Goal: Task Accomplishment & Management: Use online tool/utility

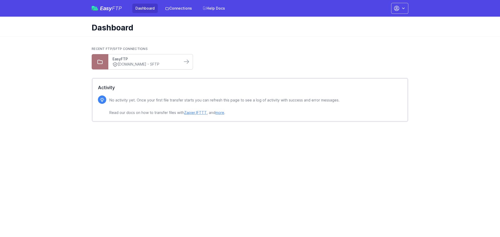
click at [150, 60] on link "EasyFTP" at bounding box center [145, 58] width 66 height 5
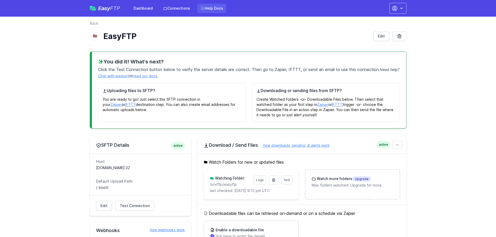
click at [215, 7] on link "Help Docs" at bounding box center [211, 8] width 29 height 9
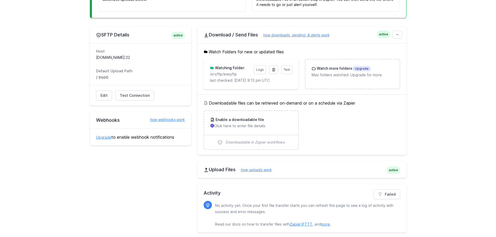
scroll to position [112, 0]
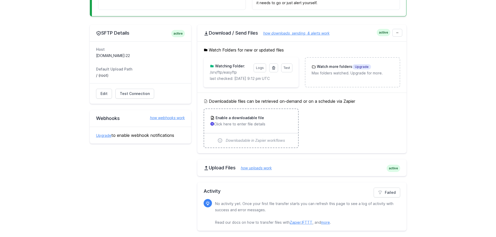
click at [252, 125] on p "Click here to enter file details" at bounding box center [250, 124] width 81 height 5
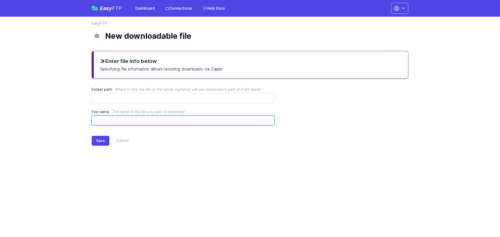
click at [117, 121] on input "File name The name of the file you want to download" at bounding box center [183, 121] width 183 height 10
type input "**********"
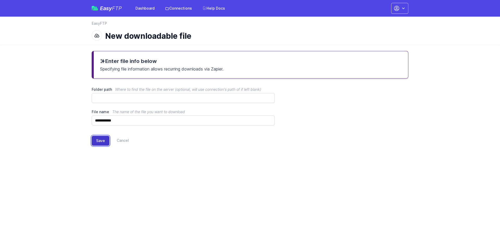
click at [103, 142] on button "Save" at bounding box center [101, 141] width 18 height 10
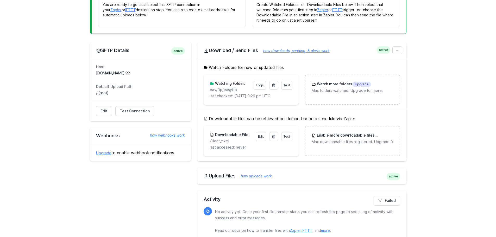
scroll to position [129, 0]
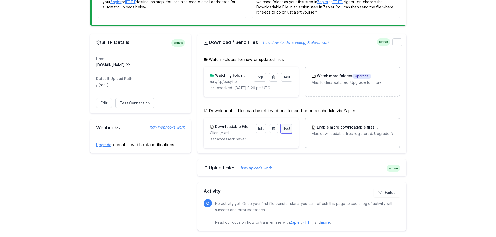
click at [287, 128] on span "Test" at bounding box center [286, 128] width 7 height 4
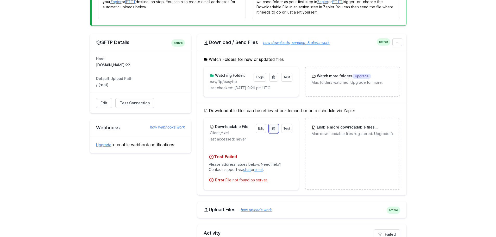
click at [273, 128] on icon at bounding box center [273, 128] width 4 height 4
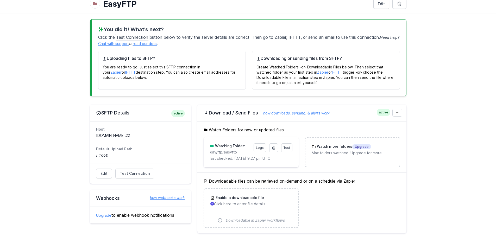
scroll to position [78, 0]
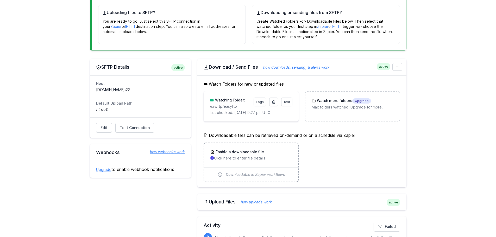
click at [257, 159] on p "Click here to enter file details" at bounding box center [250, 158] width 81 height 5
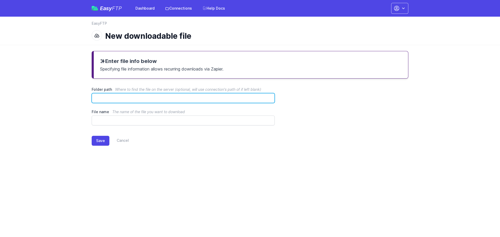
click at [141, 96] on input "Folder path Where to find the file on the server (optional, will use connection…" at bounding box center [183, 98] width 183 height 10
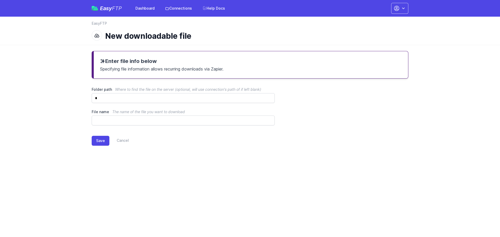
click at [80, 90] on main "Enter file info below Specifying file information allows recurring downloads vi…" at bounding box center [250, 103] width 500 height 116
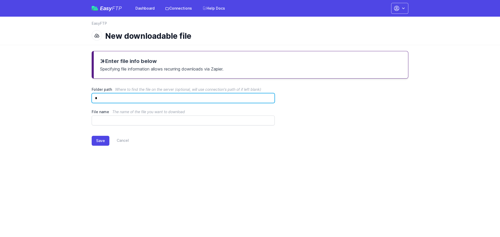
drag, startPoint x: 117, startPoint y: 99, endPoint x: 94, endPoint y: 100, distance: 22.4
click at [94, 100] on input "*" at bounding box center [183, 98] width 183 height 10
paste input "**********"
type input "**********"
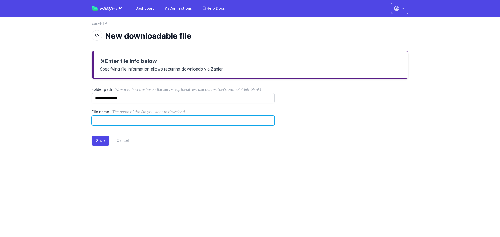
click at [128, 120] on input "File name The name of the file you want to download" at bounding box center [183, 121] width 183 height 10
type input "**********"
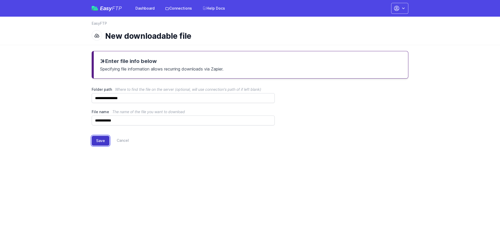
click at [97, 139] on button "Save" at bounding box center [101, 141] width 18 height 10
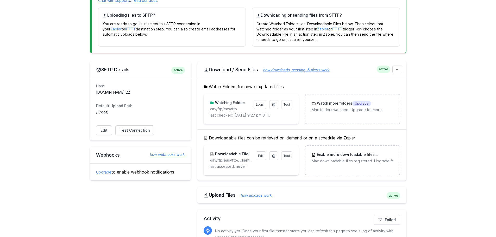
scroll to position [104, 0]
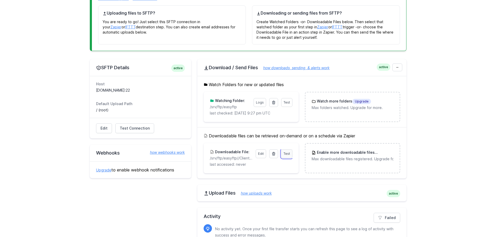
click at [285, 154] on span "Test" at bounding box center [286, 154] width 7 height 4
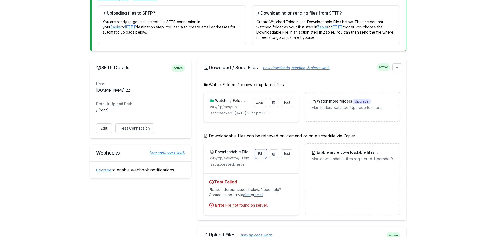
click at [264, 154] on link "Edit" at bounding box center [261, 153] width 10 height 9
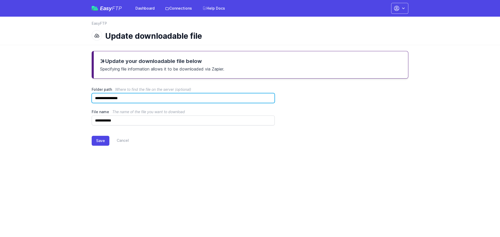
click at [145, 97] on input "**********" at bounding box center [183, 98] width 183 height 10
type input "**********"
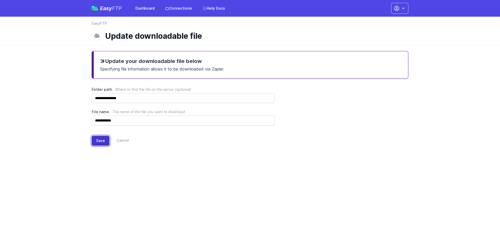
click at [104, 141] on button "Save" at bounding box center [101, 141] width 18 height 10
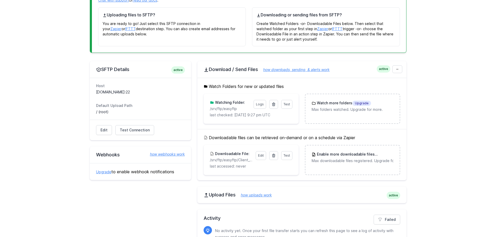
scroll to position [78, 0]
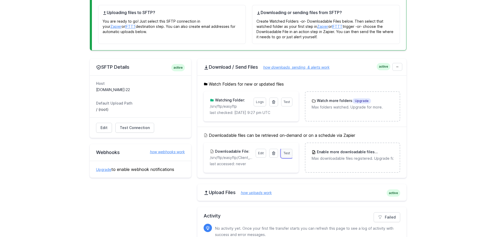
click at [285, 154] on span "Test" at bounding box center [286, 153] width 7 height 4
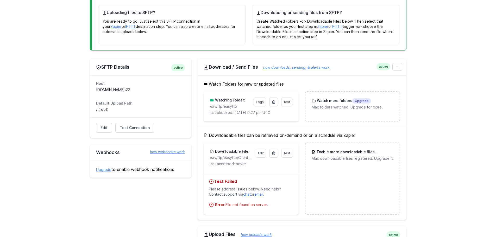
click at [248, 194] on link "chat" at bounding box center [247, 194] width 8 height 4
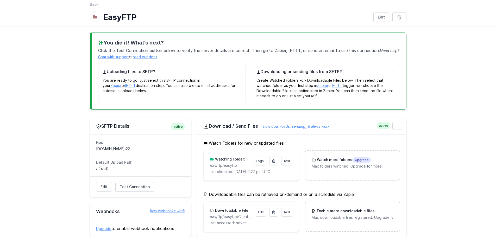
scroll to position [78, 0]
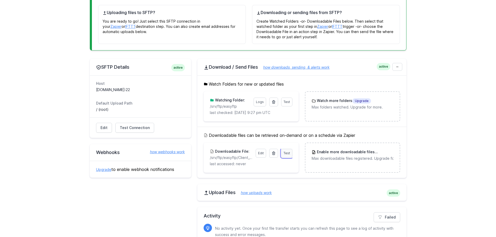
click at [284, 154] on span "Test" at bounding box center [286, 153] width 7 height 4
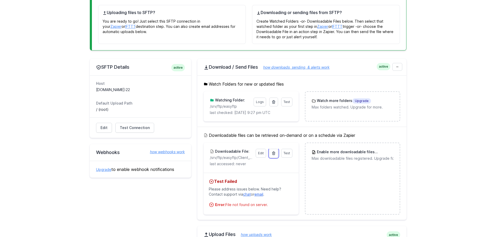
drag, startPoint x: 272, startPoint y: 154, endPoint x: 272, endPoint y: 29, distance: 124.9
click at [272, 154] on icon at bounding box center [273, 153] width 3 height 3
